Goal: Check status: Check status

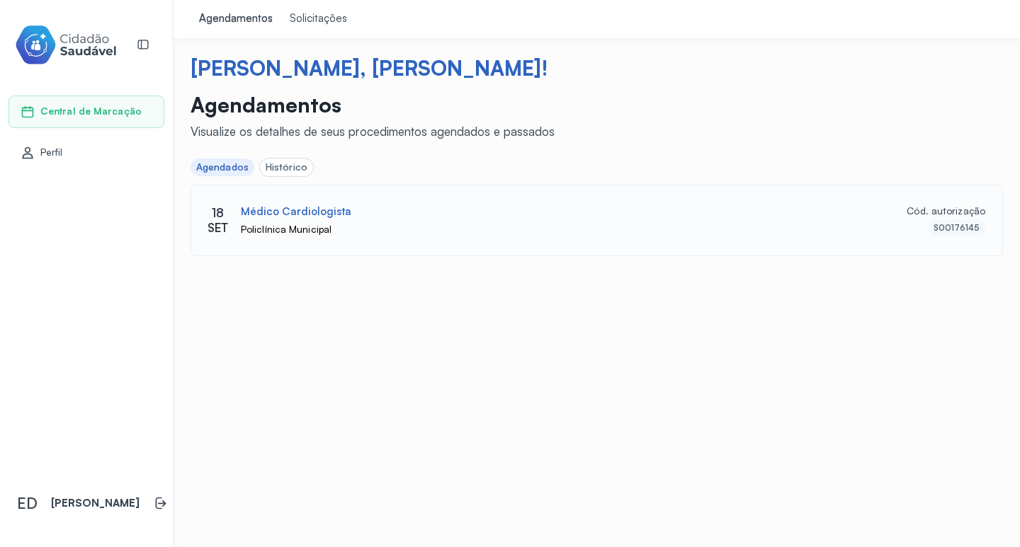
click at [395, 229] on div "Policlínica Municipal" at bounding box center [561, 230] width 640 height 12
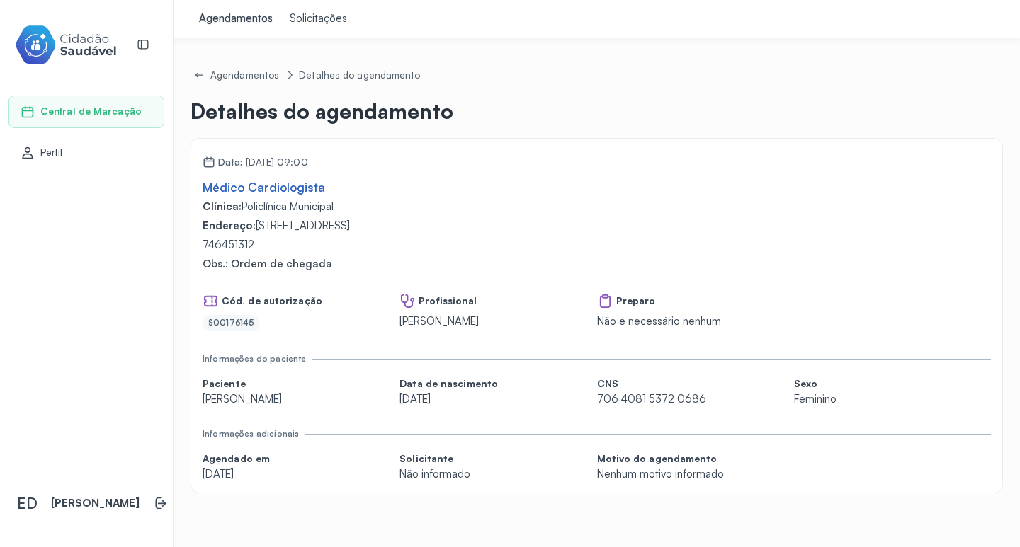
click at [308, 163] on div "Data: [DATE] 09:00" at bounding box center [256, 159] width 106 height 18
click at [308, 162] on div "Data: [DATE] 09:00" at bounding box center [256, 159] width 106 height 18
click at [331, 161] on div "Data: [DATE] 09:00" at bounding box center [597, 159] width 788 height 18
click at [334, 161] on div "Data: [DATE] 09:00" at bounding box center [597, 159] width 788 height 18
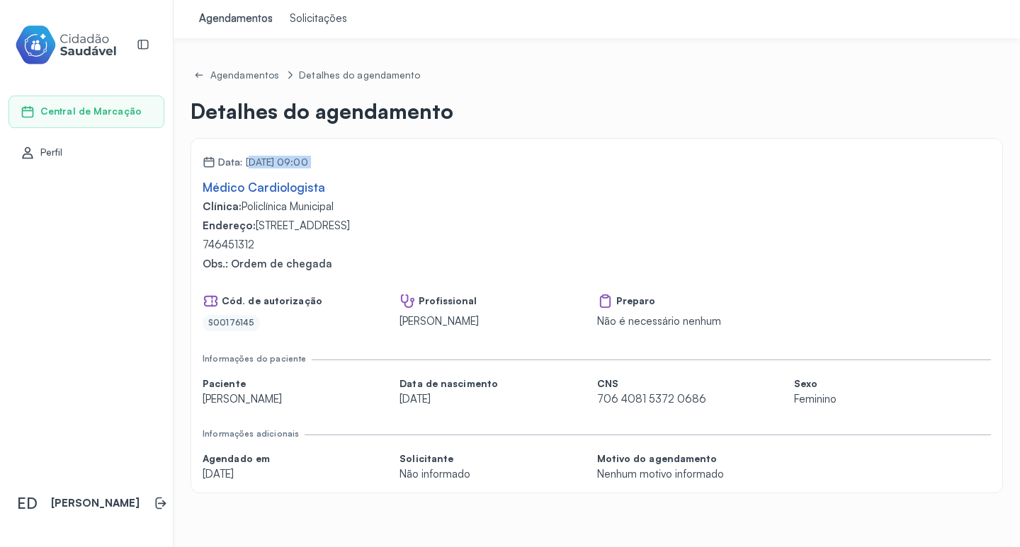
click at [333, 161] on div "Data: [DATE] 09:00" at bounding box center [597, 159] width 788 height 18
click at [302, 156] on div "Data: [DATE] 09:00" at bounding box center [256, 159] width 106 height 18
click at [302, 157] on div "Data: [DATE] 09:00" at bounding box center [256, 159] width 106 height 18
click at [308, 161] on div "Data: [DATE] 09:00" at bounding box center [256, 159] width 106 height 18
click at [331, 161] on div "Data: [DATE] 09:00" at bounding box center [597, 159] width 788 height 18
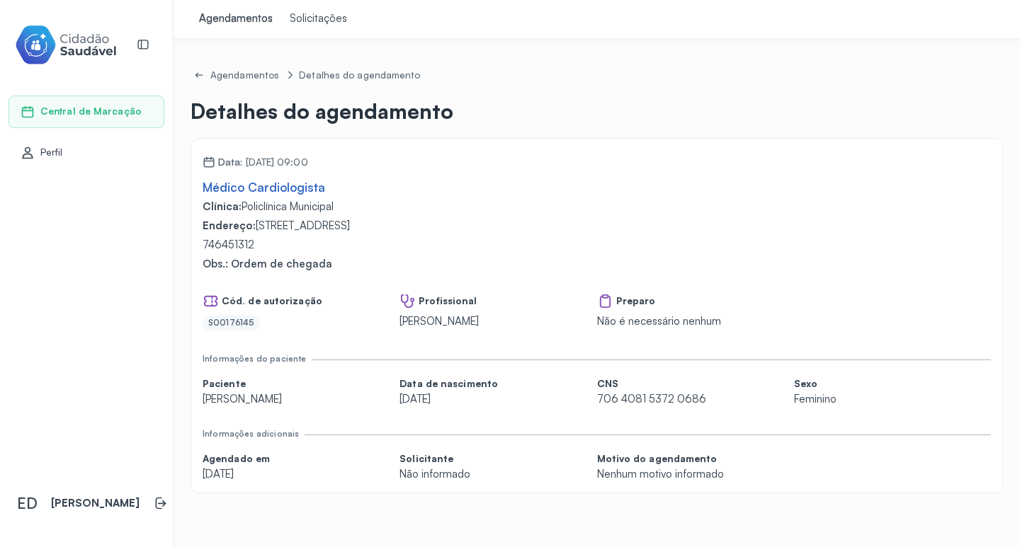
drag, startPoint x: 296, startPoint y: 249, endPoint x: 265, endPoint y: 251, distance: 31.2
click at [266, 251] on p "746451312" at bounding box center [597, 245] width 788 height 13
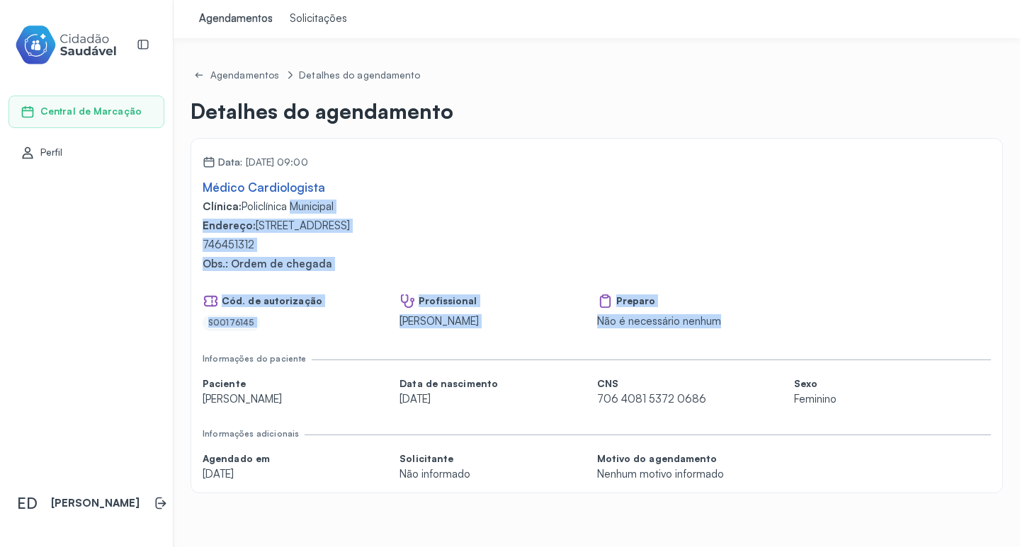
drag, startPoint x: 798, startPoint y: 334, endPoint x: 280, endPoint y: 209, distance: 532.6
click at [285, 211] on div "Data: [DATE] 09:00 Médico Cardiologista Clínica: Policlínica Municipal Endereço…" at bounding box center [597, 315] width 788 height 331
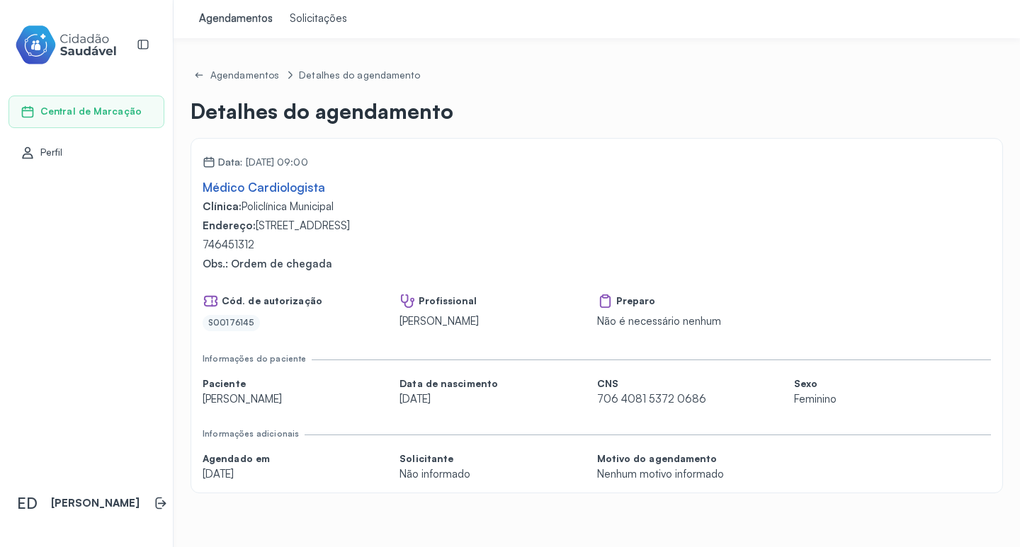
click at [220, 153] on div "Data: [DATE] 09:00" at bounding box center [256, 159] width 106 height 18
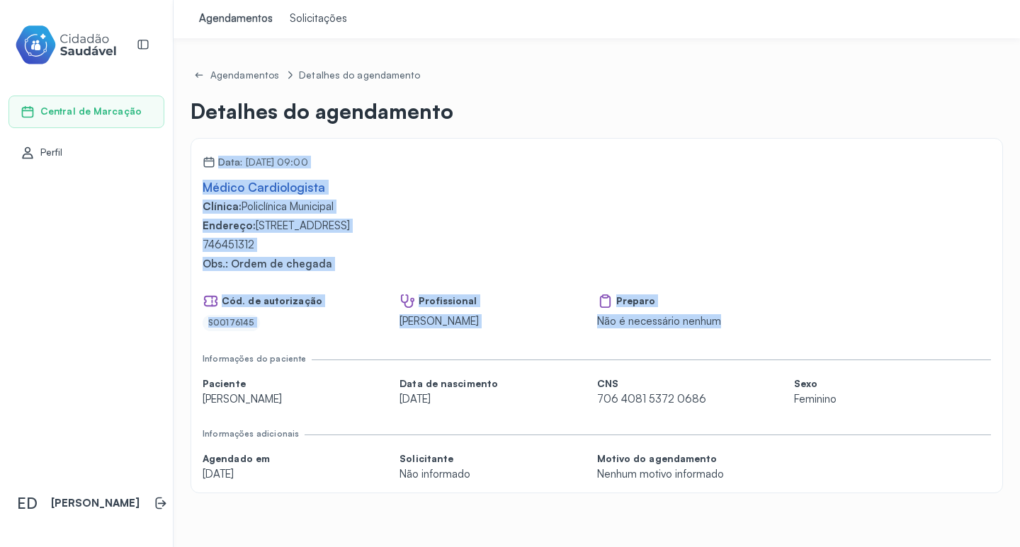
drag, startPoint x: 193, startPoint y: 142, endPoint x: 749, endPoint y: 343, distance: 591.5
click at [749, 343] on div "Data: [DATE] 09:00 Médico Cardiologista Clínica: Policlínica Municipal Endereço…" at bounding box center [596, 315] width 812 height 355
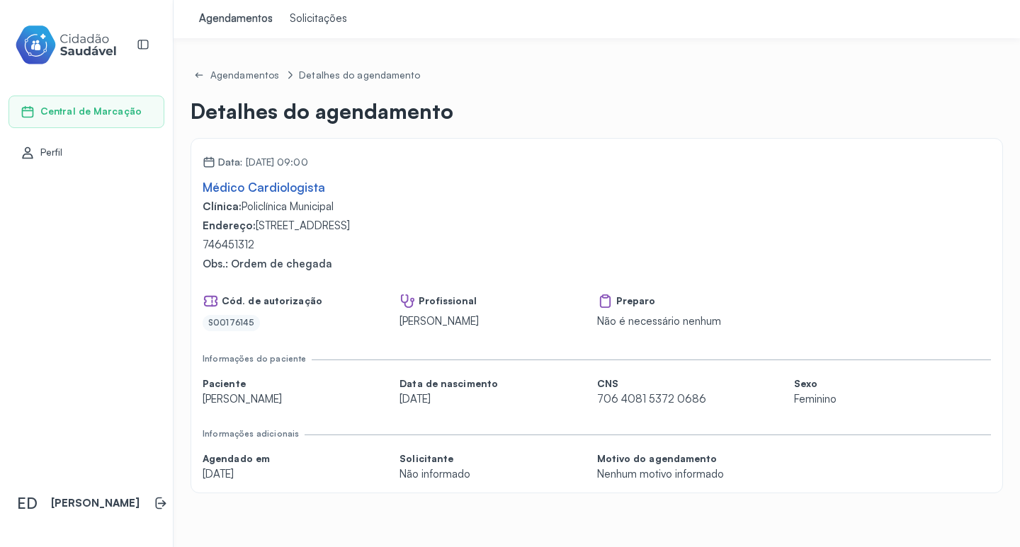
click at [377, 365] on div "Informações do paciente" at bounding box center [597, 360] width 788 height 13
